Goal: Task Accomplishment & Management: Manage account settings

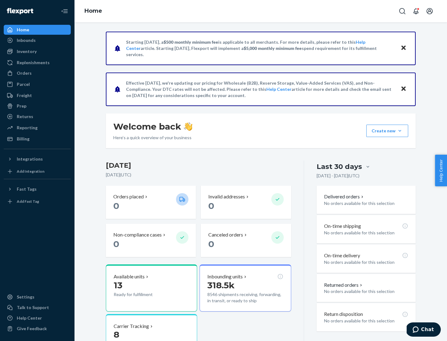
click at [399, 131] on button "Create new Create new inbound Create new order Create new product" at bounding box center [387, 131] width 42 height 12
click at [37, 40] on div "Inbounds" at bounding box center [37, 40] width 66 height 9
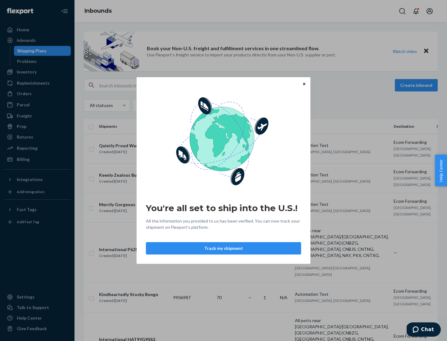
click at [223, 248] on button "Track my shipment" at bounding box center [223, 248] width 155 height 12
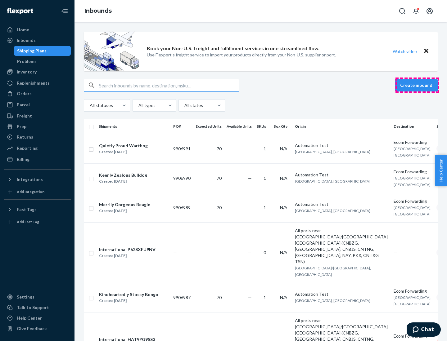
click at [417, 85] on button "Create inbound" at bounding box center [415, 85] width 43 height 12
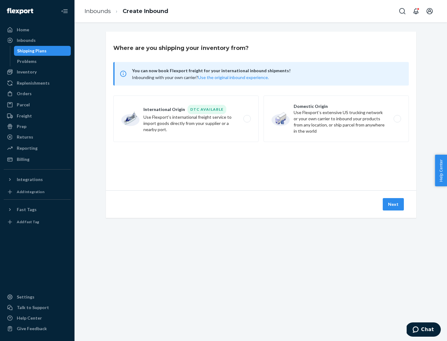
click at [186, 119] on label "International Origin DTC Available Use Flexport's international freight service…" at bounding box center [185, 119] width 145 height 47
click at [247, 119] on input "International Origin DTC Available Use Flexport's international freight service…" at bounding box center [249, 119] width 4 height 4
radio input "true"
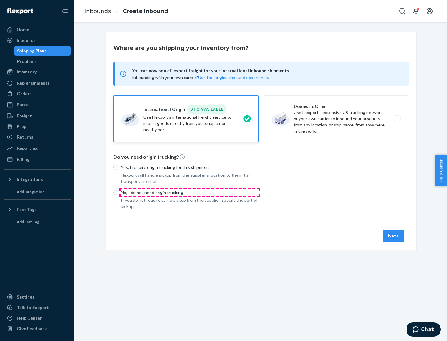
click at [189, 192] on p "No, I do not need origin trucking" at bounding box center [190, 192] width 138 height 6
click at [118, 192] on input "No, I do not need origin trucking" at bounding box center [115, 192] width 5 height 5
radio input "true"
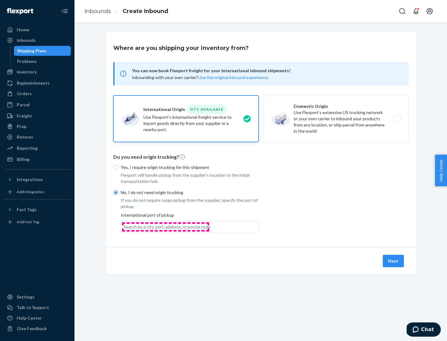
click at [165, 227] on div "Search by a city, port, address, or postal code" at bounding box center [166, 227] width 87 height 6
click at [124, 227] on input "Search by a city, port, address, or postal code" at bounding box center [123, 227] width 1 height 6
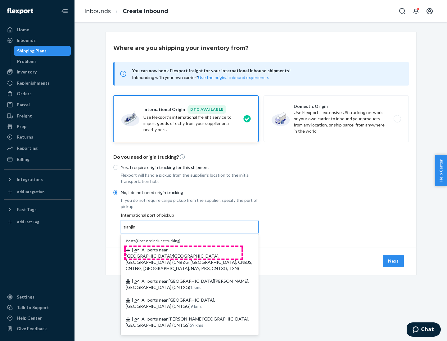
click at [183, 250] on span "| All ports near [GEOGRAPHIC_DATA]/[GEOGRAPHIC_DATA], [GEOGRAPHIC_DATA] (CNBZG,…" at bounding box center [189, 259] width 127 height 24
click at [136, 230] on input "tianjin" at bounding box center [129, 227] width 13 height 6
type input "All ports near [GEOGRAPHIC_DATA]/[GEOGRAPHIC_DATA], [GEOGRAPHIC_DATA] (CNBZG, […"
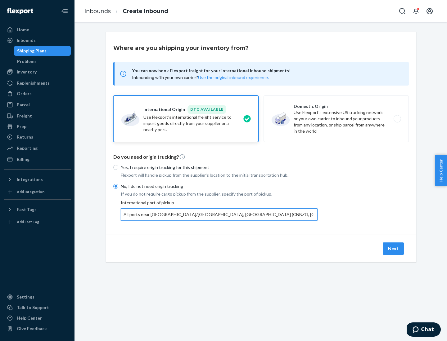
click at [393, 248] on button "Next" at bounding box center [392, 249] width 21 height 12
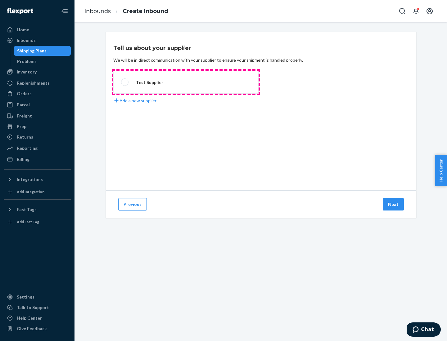
click at [186, 82] on label "Test Supplier" at bounding box center [185, 82] width 145 height 23
click at [125, 82] on input "Test Supplier" at bounding box center [123, 82] width 4 height 4
radio input "true"
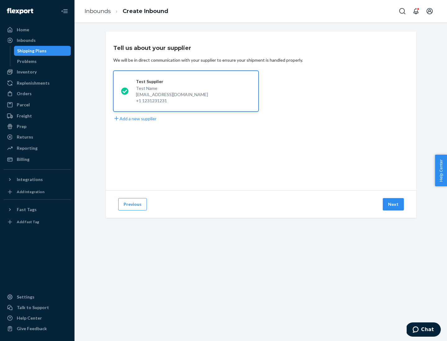
click at [393, 204] on button "Next" at bounding box center [392, 204] width 21 height 12
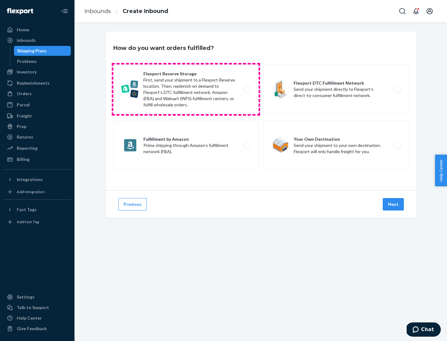
click at [186, 89] on label "Flexport Reserve Storage First, send your shipment to a Flexport Reserve locati…" at bounding box center [185, 90] width 145 height 50
click at [247, 89] on input "Flexport Reserve Storage First, send your shipment to a Flexport Reserve locati…" at bounding box center [249, 89] width 4 height 4
radio input "true"
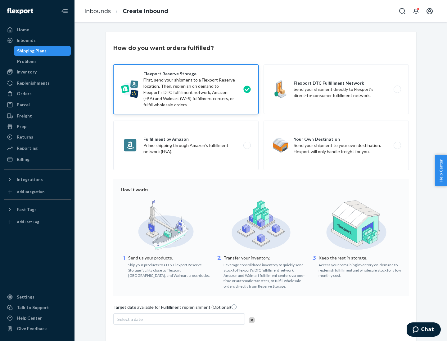
scroll to position [51, 0]
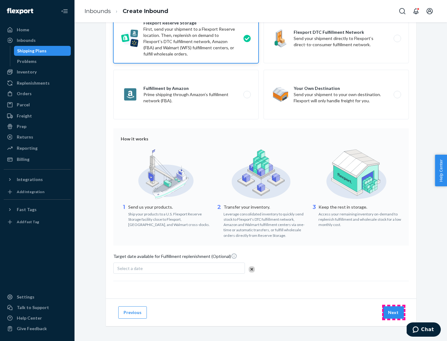
click at [393, 312] on button "Next" at bounding box center [392, 312] width 21 height 12
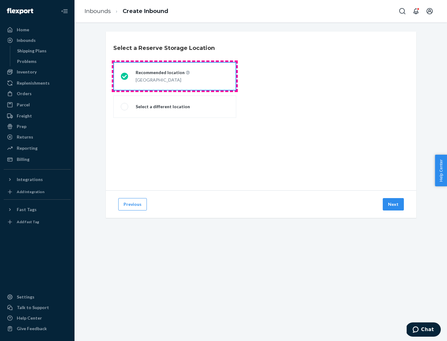
click at [175, 76] on div "[GEOGRAPHIC_DATA]" at bounding box center [163, 79] width 54 height 7
click at [125, 76] on input "Recommended location [GEOGRAPHIC_DATA]" at bounding box center [123, 76] width 4 height 4
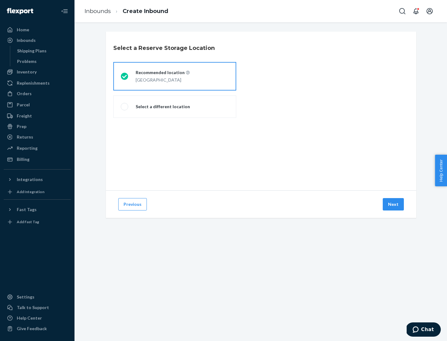
click at [393, 204] on button "Next" at bounding box center [392, 204] width 21 height 12
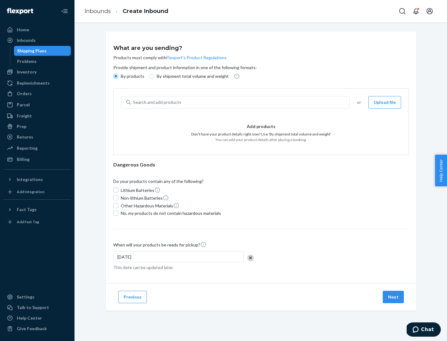
click at [240, 102] on div "Search and add products" at bounding box center [240, 102] width 218 height 11
click at [134, 102] on input "Search and add products" at bounding box center [133, 102] width 1 height 6
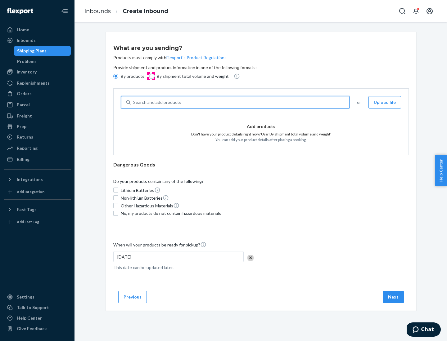
click at [151, 76] on input "By shipment total volume and weight" at bounding box center [151, 76] width 5 height 5
radio input "true"
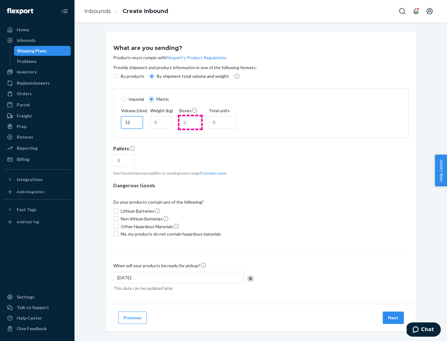
type input "12"
type input "22"
type input "222"
type input "121"
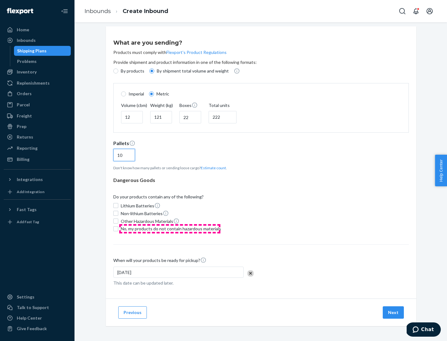
type input "10"
click at [170, 229] on span "No, my products do not contain hazardous materials" at bounding box center [171, 229] width 100 height 6
click at [118, 229] on input "No, my products do not contain hazardous materials" at bounding box center [115, 228] width 5 height 5
checkbox input "true"
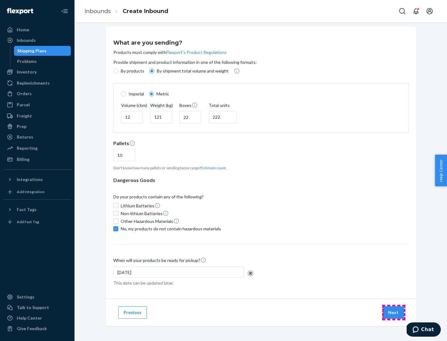
click at [393, 312] on button "Next" at bounding box center [392, 312] width 21 height 12
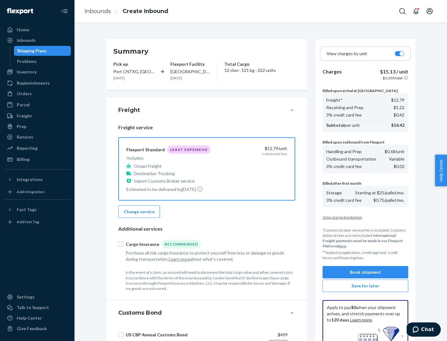
scroll to position [91, 0]
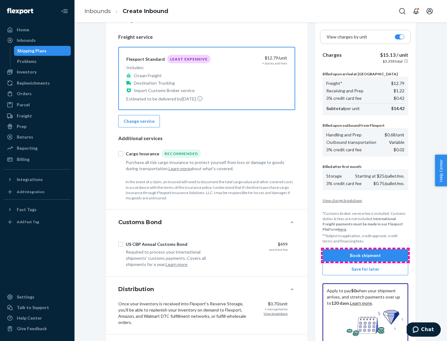
click at [365, 256] on button "Book shipment" at bounding box center [365, 255] width 86 height 12
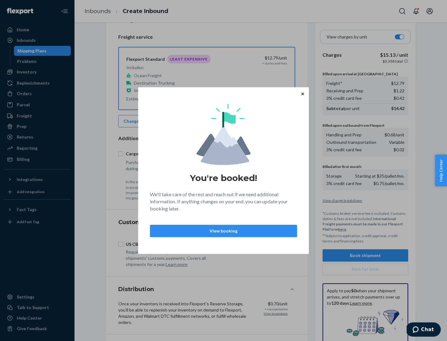
click at [223, 231] on p "View booking" at bounding box center [223, 231] width 136 height 6
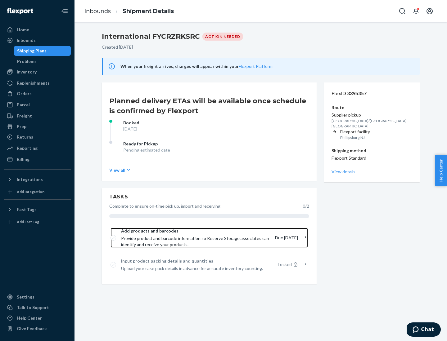
click at [196, 238] on span "Provide product and barcode information so Reserve Storage associates can ident…" at bounding box center [195, 241] width 149 height 12
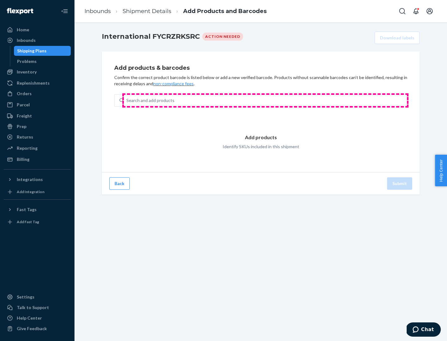
click at [265, 100] on div "Search and add products" at bounding box center [265, 100] width 283 height 11
click at [127, 100] on input "Search and add products" at bounding box center [126, 100] width 1 height 6
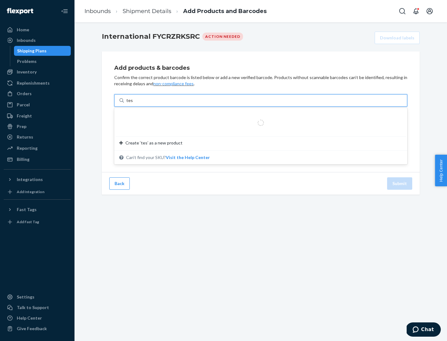
type input "test"
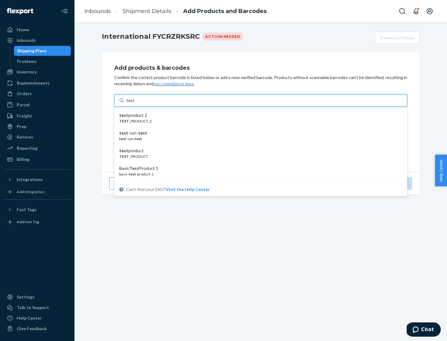
scroll to position [23, 0]
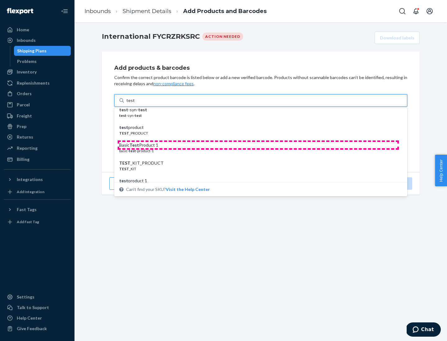
click at [258, 145] on div "Basic Test Product 1" at bounding box center [258, 145] width 278 height 6
click at [134, 104] on input "test" at bounding box center [130, 100] width 8 height 6
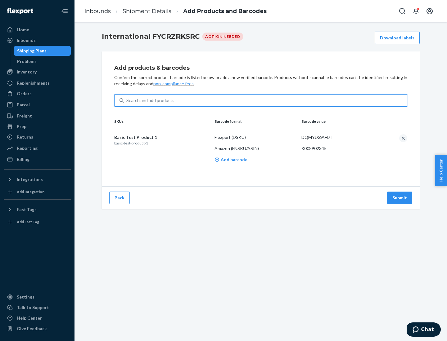
click at [399, 198] on button "Submit" at bounding box center [399, 198] width 25 height 12
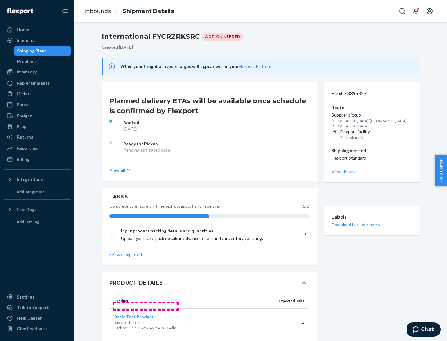
scroll to position [11, 0]
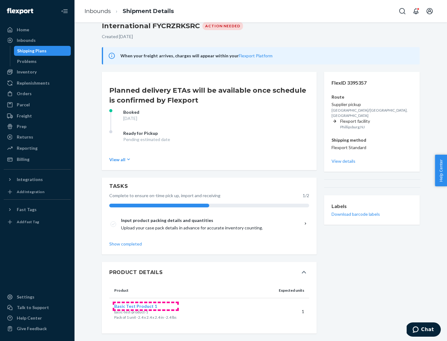
click at [145, 306] on span "Basic Test Product 1" at bounding box center [135, 306] width 43 height 5
